Goal: Transaction & Acquisition: Purchase product/service

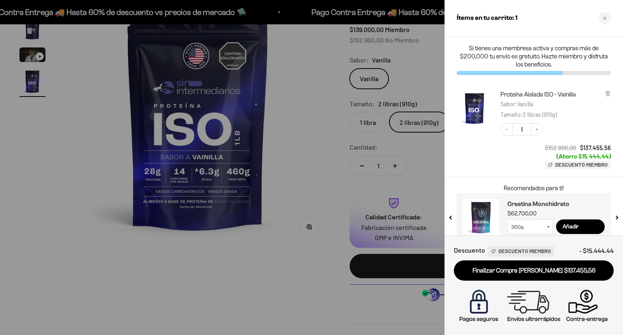
scroll to position [13, 0]
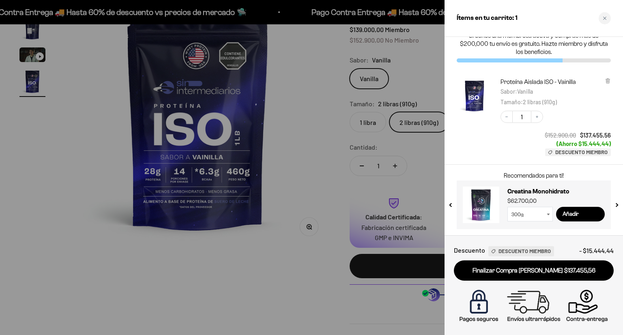
click at [552, 212] on select "300g 100g" at bounding box center [529, 214] width 45 height 15
click at [535, 242] on div "Descuento Descuento Miembro - $15.444,44 Finalizar Compra Segura $137.455,56" at bounding box center [533, 285] width 178 height 100
click at [534, 222] on div "Creatina Monohidrato $62.700,00 300g 100g Añadir" at bounding box center [555, 205] width 97 height 36
click at [535, 216] on select "300g 100g" at bounding box center [529, 214] width 45 height 15
click at [507, 207] on select "300g 100g" at bounding box center [529, 214] width 45 height 15
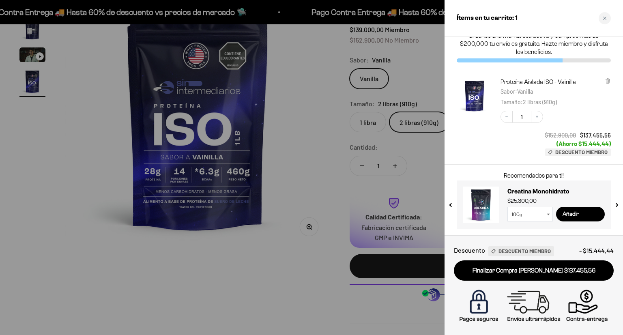
click at [534, 214] on select "300g 100g" at bounding box center [529, 214] width 45 height 15
click at [507, 207] on select "300g 100g" at bounding box center [529, 214] width 45 height 15
click at [534, 215] on select "300g 100g" at bounding box center [529, 214] width 45 height 15
click at [507, 207] on select "300g 100g" at bounding box center [529, 214] width 45 height 15
click at [533, 214] on select "300g 100g" at bounding box center [529, 214] width 45 height 15
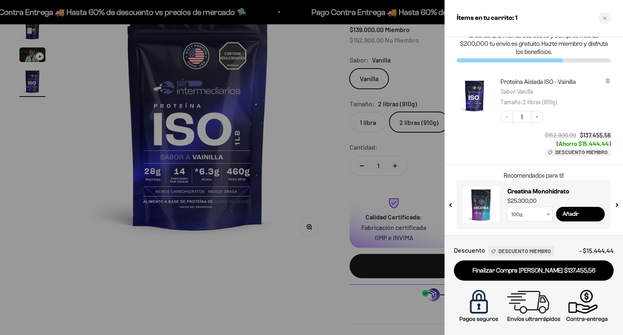
select select "42749438034129"
click at [507, 207] on select "300g 100g" at bounding box center [529, 214] width 45 height 15
click at [574, 216] on input "Añadir" at bounding box center [580, 214] width 49 height 15
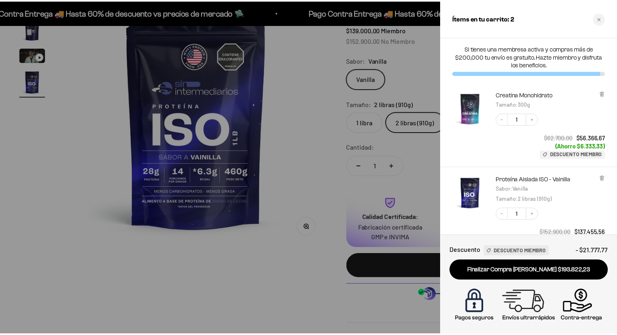
scroll to position [97, 0]
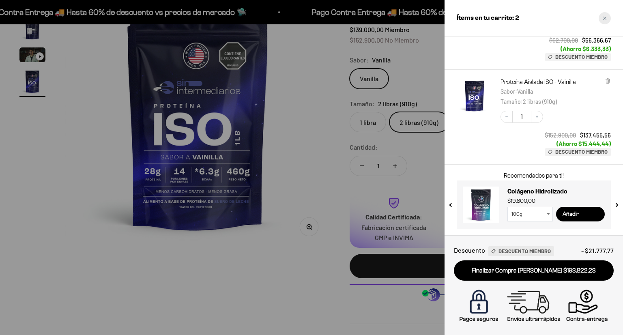
click at [600, 18] on div "Close cart" at bounding box center [604, 18] width 12 height 12
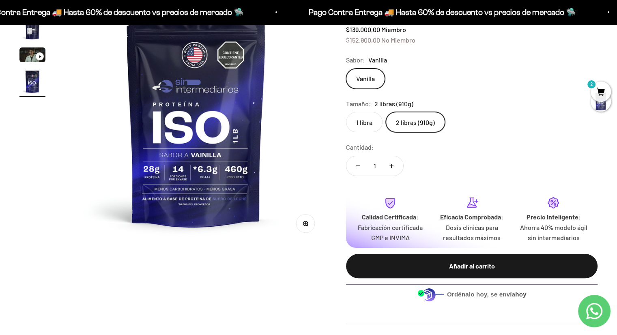
scroll to position [0, 0]
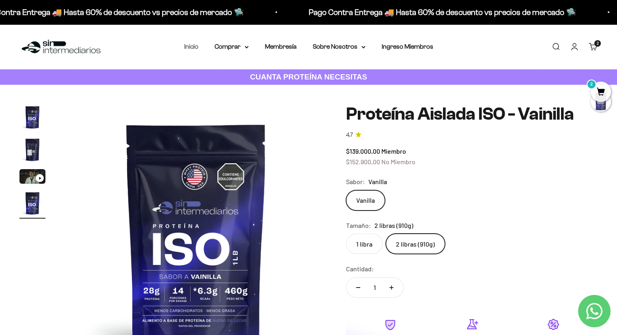
click at [191, 47] on link "Inicio" at bounding box center [191, 46] width 14 height 7
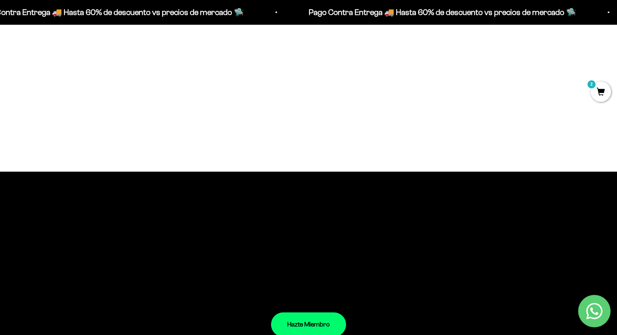
scroll to position [523, 0]
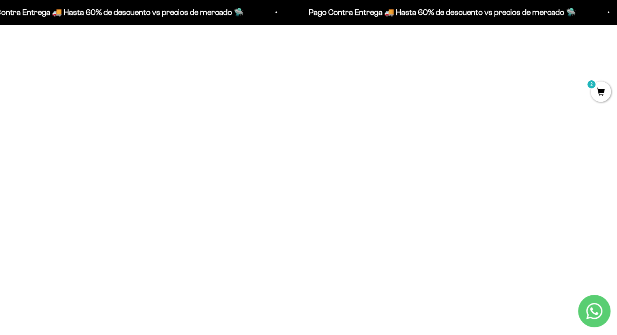
click at [600, 92] on span "2" at bounding box center [600, 91] width 20 height 20
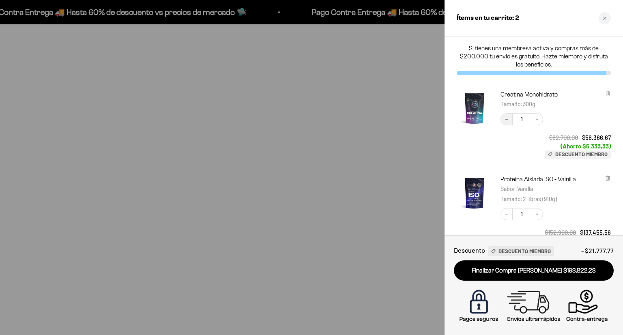
click at [503, 119] on button "Decrease quantity" at bounding box center [506, 119] width 12 height 12
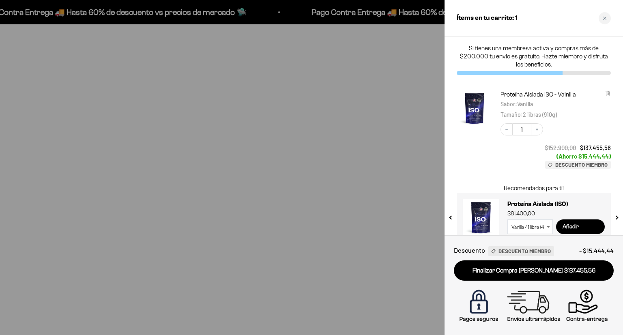
click at [553, 114] on span "2 libras (910g)" at bounding box center [540, 114] width 34 height 7
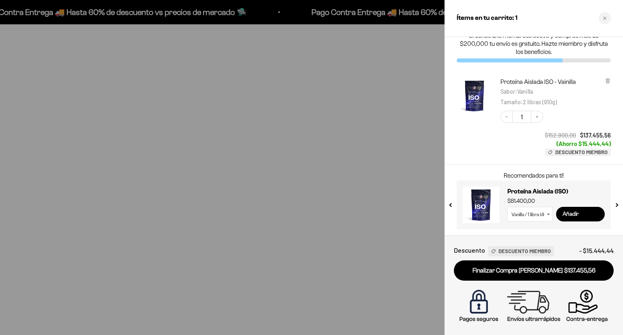
click at [590, 214] on input "Añadir" at bounding box center [580, 214] width 49 height 15
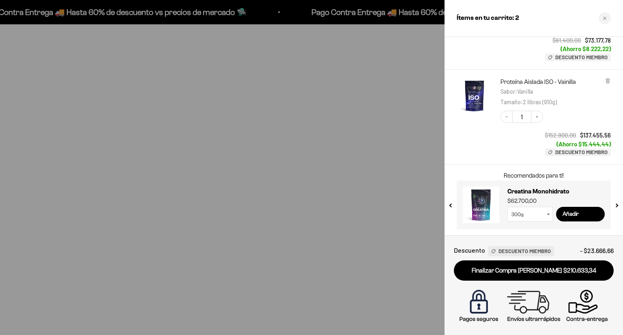
scroll to position [0, 0]
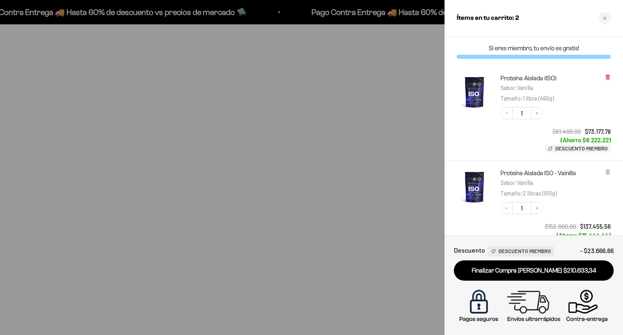
click at [605, 75] on icon at bounding box center [608, 77] width 6 height 6
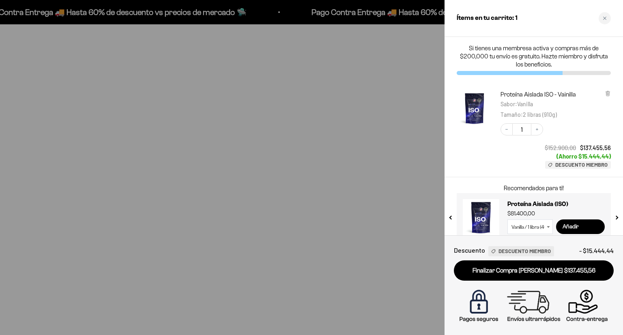
click at [588, 225] on input "Añadir" at bounding box center [580, 226] width 49 height 15
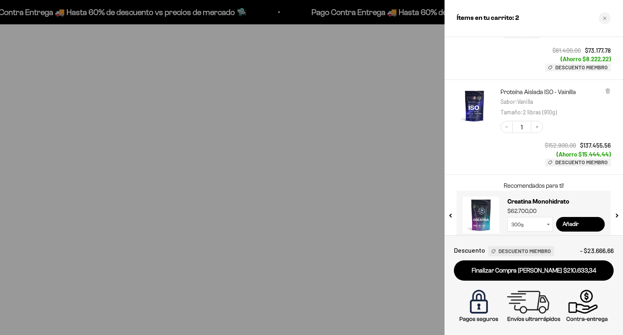
scroll to position [41, 0]
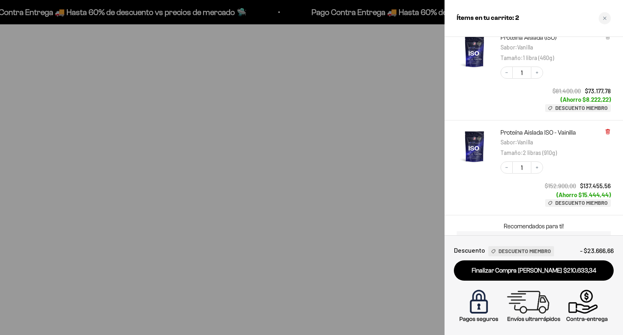
click at [605, 129] on icon at bounding box center [608, 132] width 6 height 6
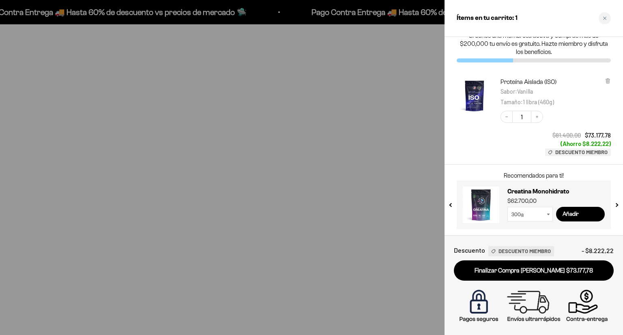
scroll to position [13, 0]
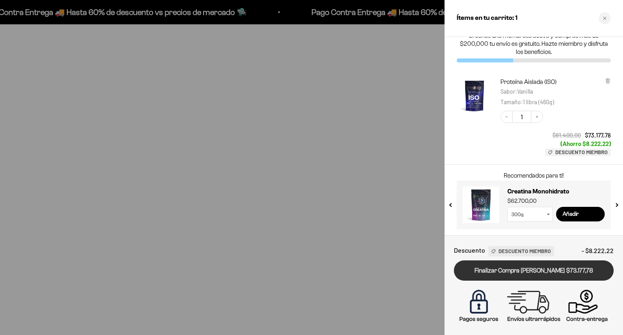
click at [557, 265] on link "Finalizar Compra [PERSON_NAME] $73.177,78" at bounding box center [534, 270] width 160 height 21
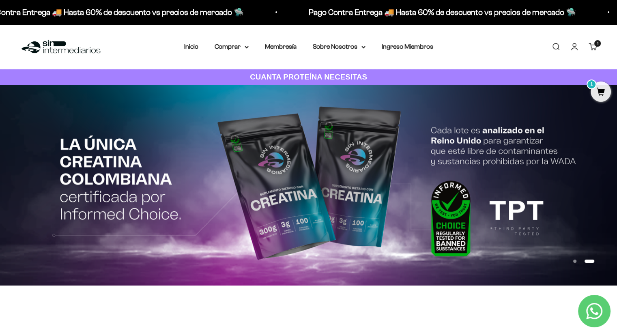
click at [570, 47] on link "Cuenta" at bounding box center [574, 46] width 9 height 9
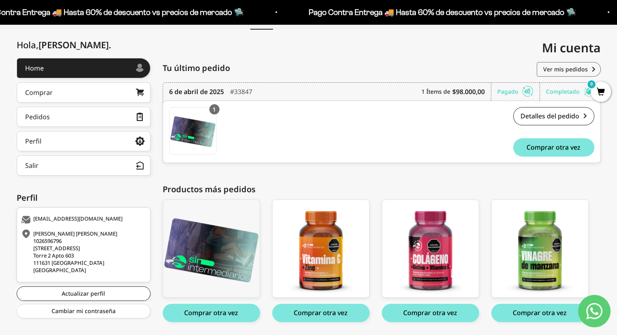
scroll to position [106, 0]
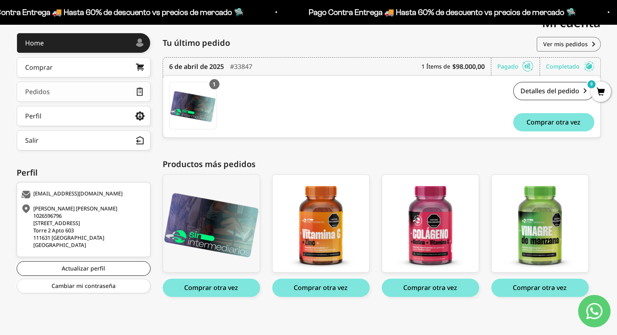
click at [94, 88] on link "Pedidos" at bounding box center [84, 91] width 134 height 20
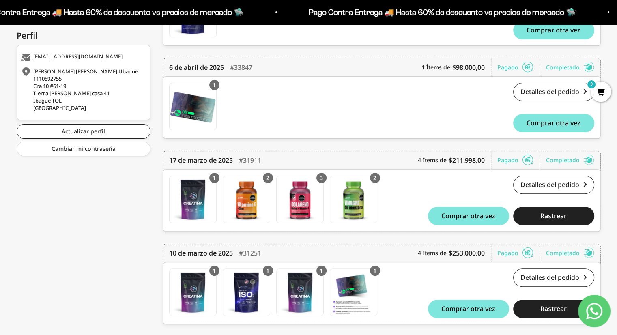
scroll to position [264, 0]
